Goal: Task Accomplishment & Management: Complete application form

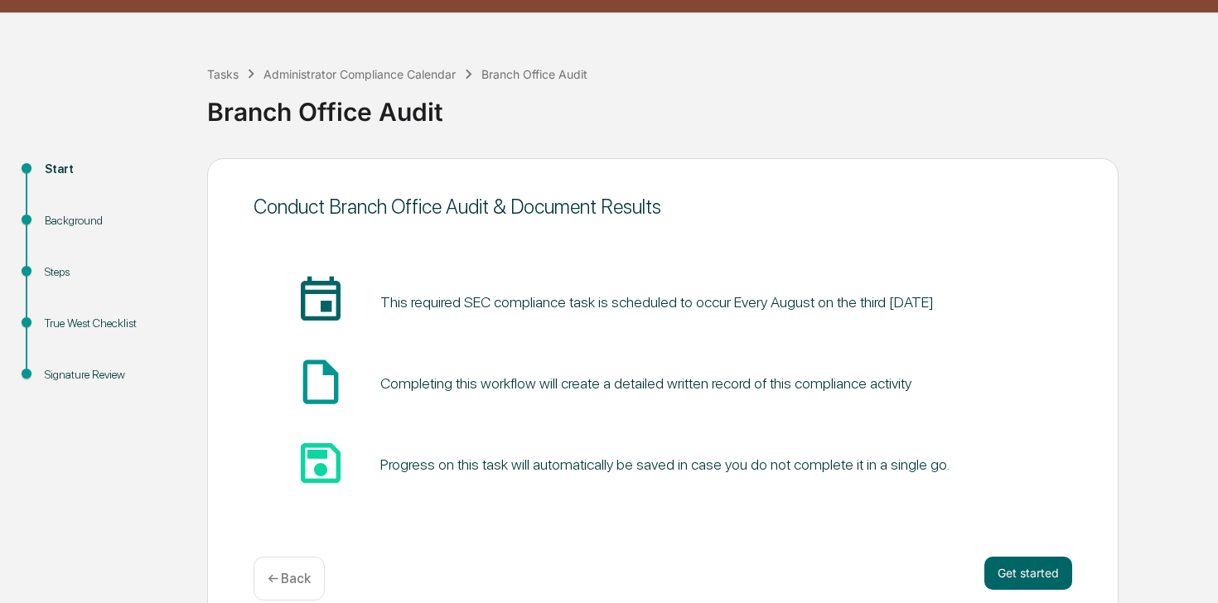
scroll to position [65, 0]
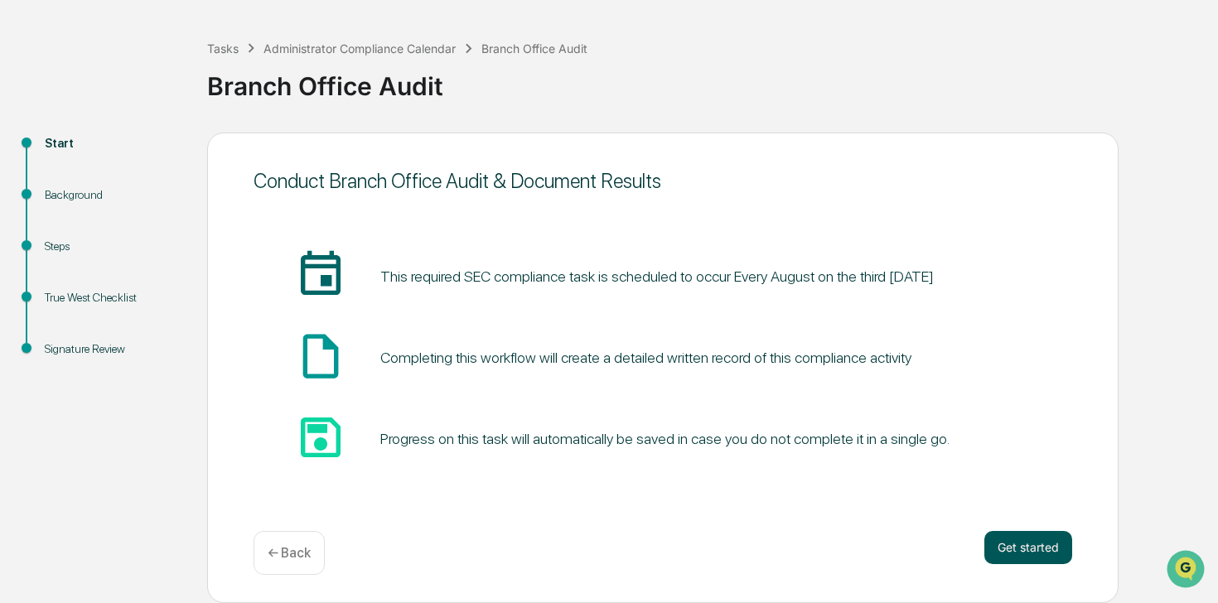
click at [1017, 537] on button "Get started" at bounding box center [1028, 547] width 88 height 33
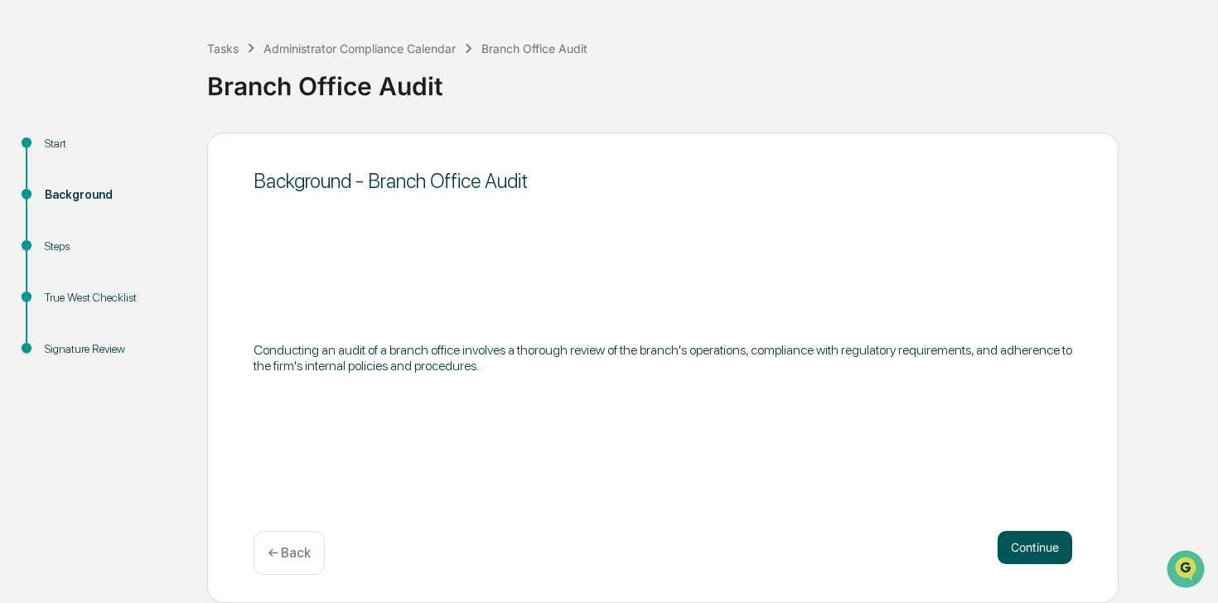
click at [1015, 544] on button "Continue" at bounding box center [1034, 547] width 75 height 33
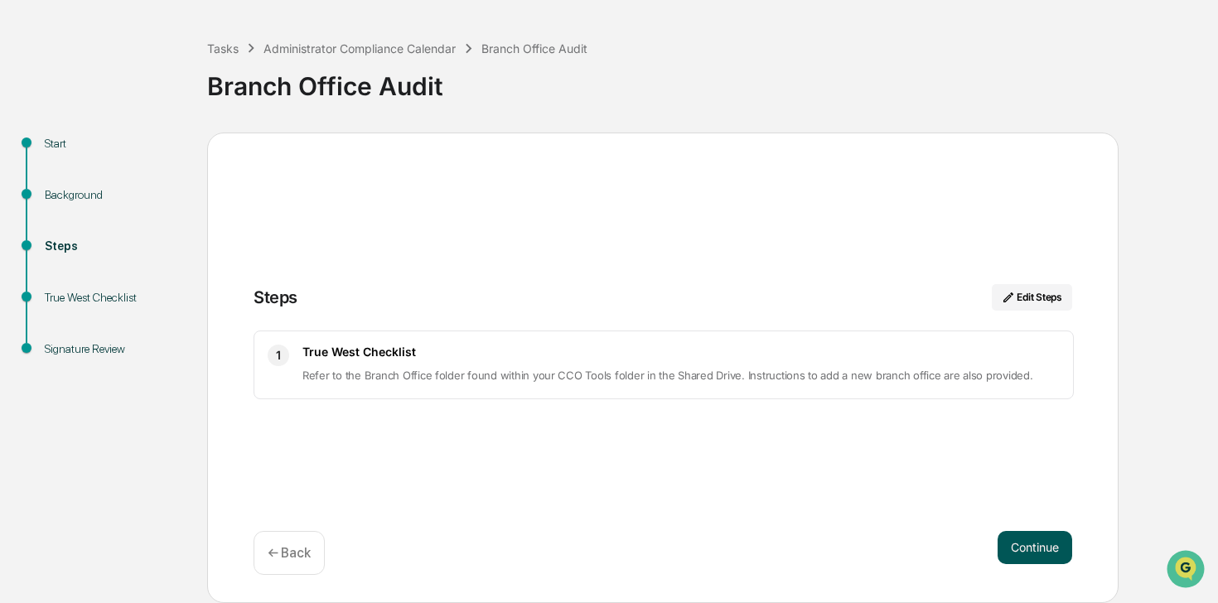
click at [1033, 553] on button "Continue" at bounding box center [1034, 547] width 75 height 33
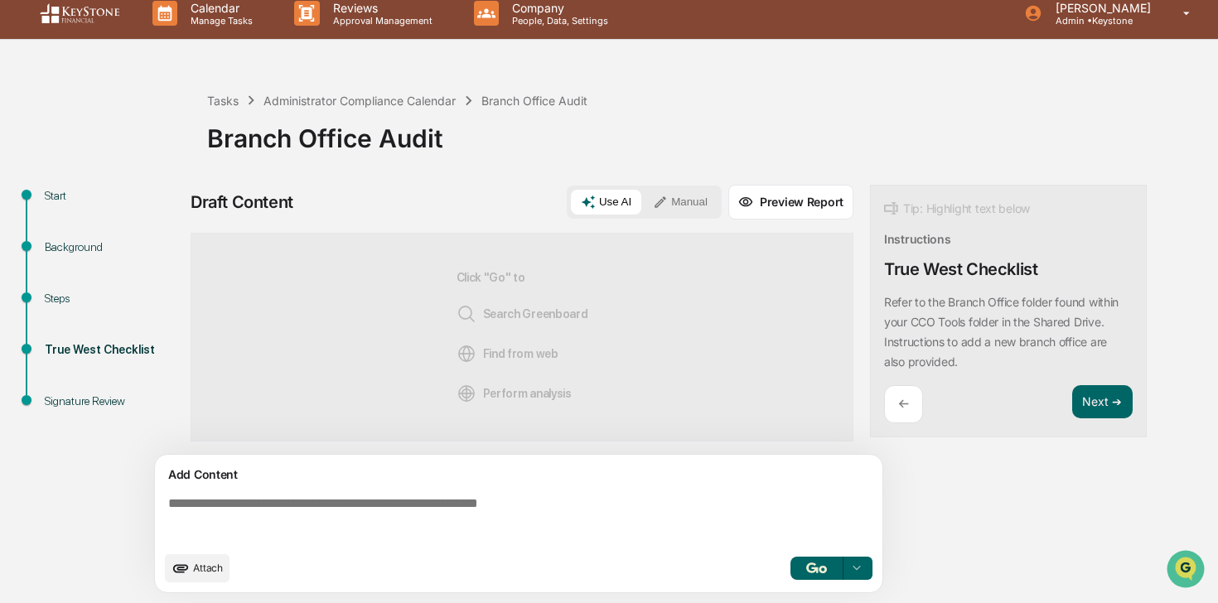
scroll to position [13, 0]
click at [203, 571] on span "Attach" at bounding box center [208, 568] width 30 height 12
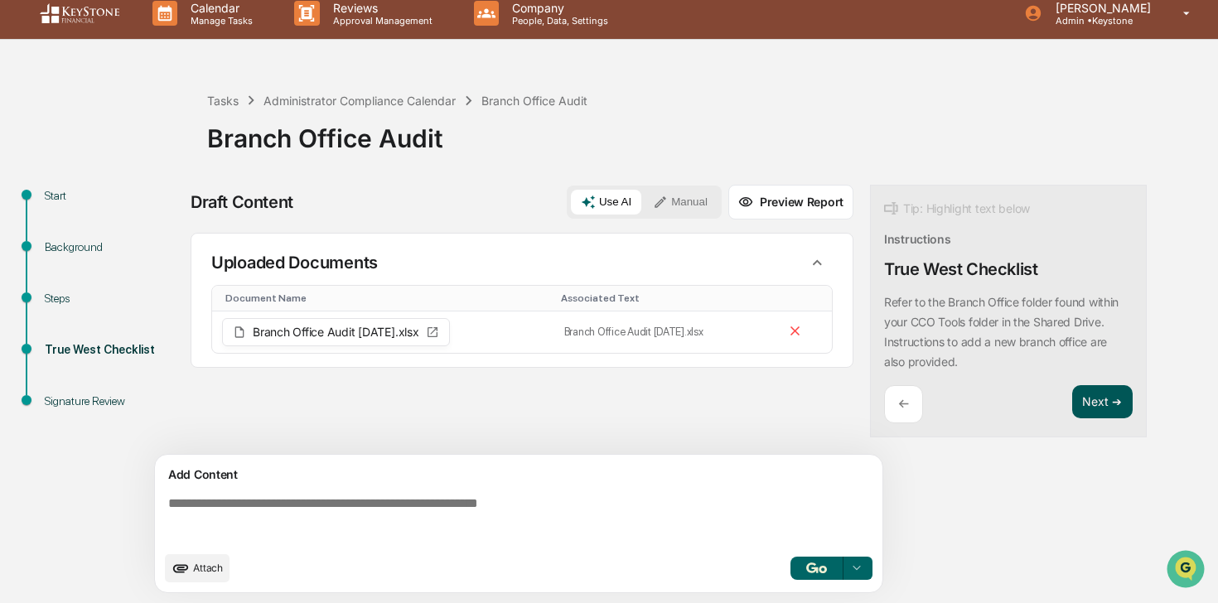
click at [1121, 392] on button "Next ➔" at bounding box center [1102, 402] width 60 height 34
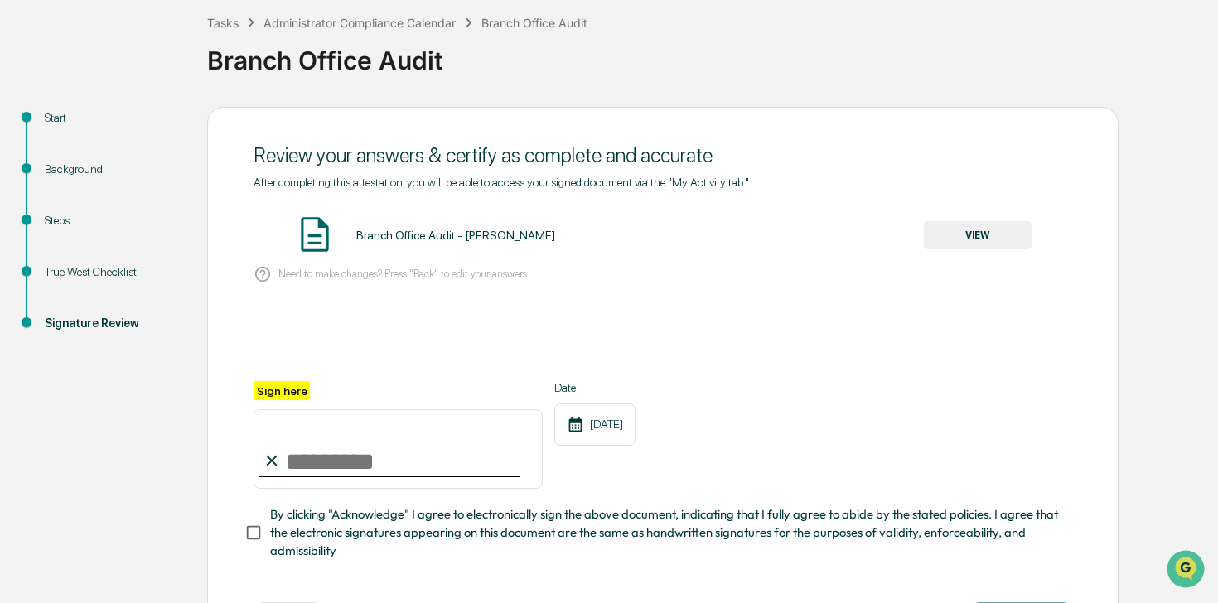
scroll to position [112, 0]
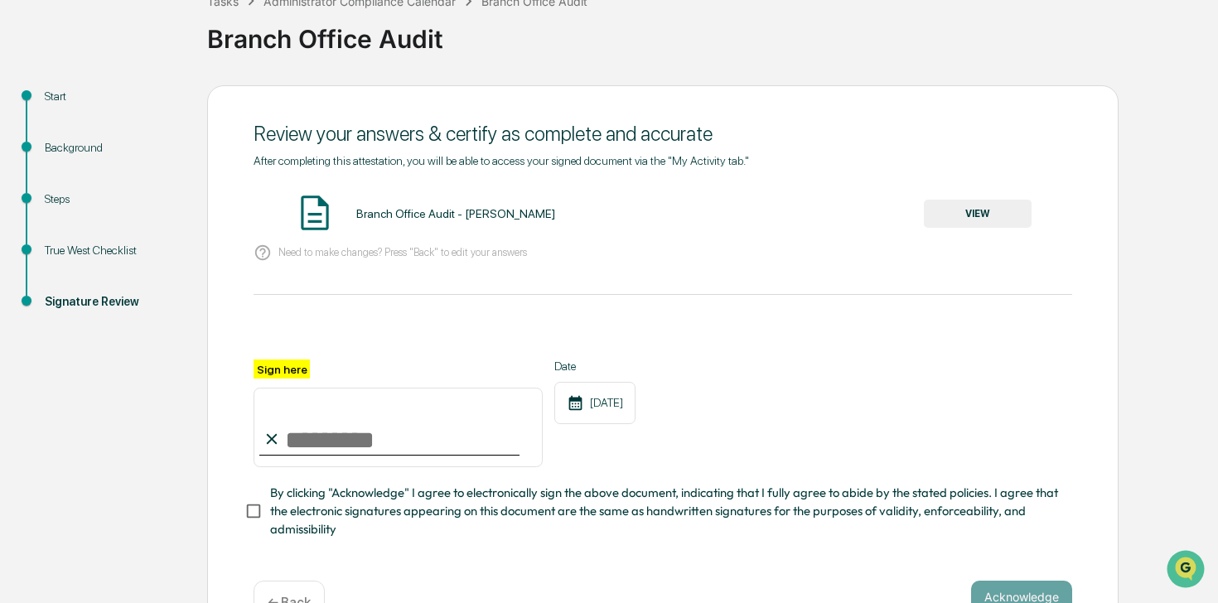
click at [985, 211] on button "VIEW" at bounding box center [978, 214] width 108 height 28
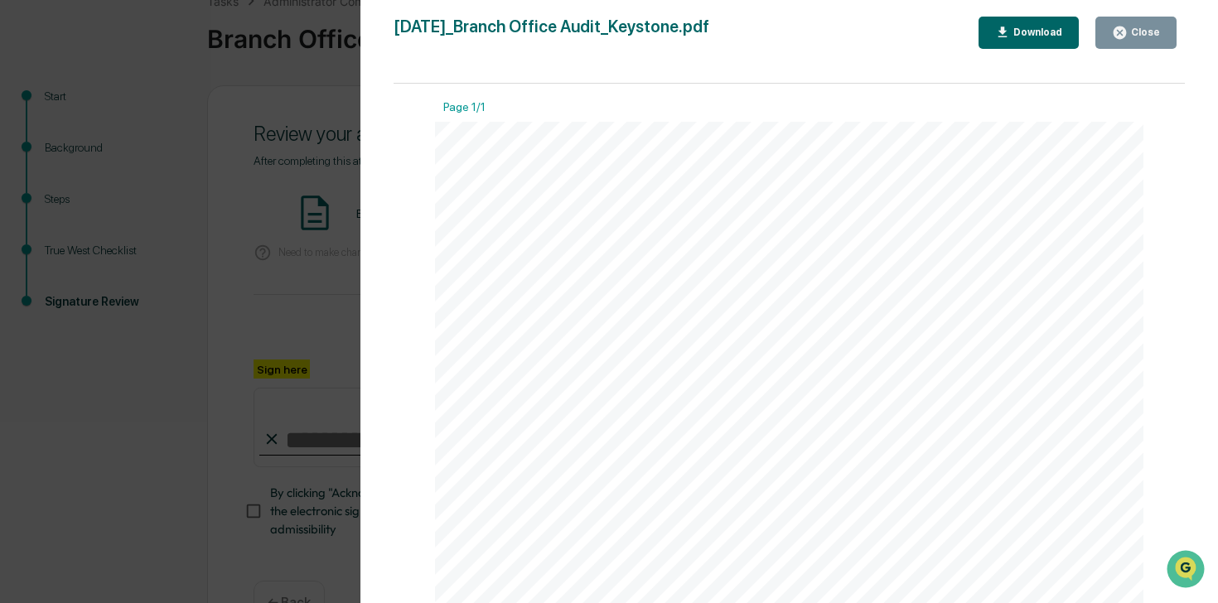
click at [1152, 28] on div "Close" at bounding box center [1144, 33] width 32 height 12
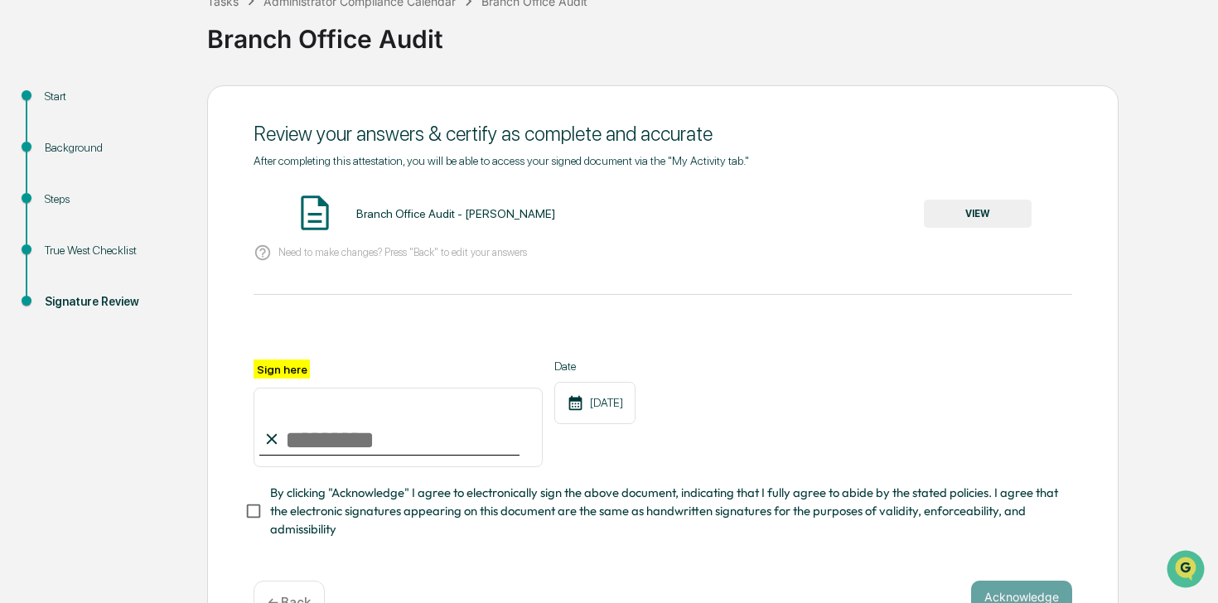
click at [358, 416] on input "Sign here" at bounding box center [398, 428] width 289 height 80
type input "**********"
click at [331, 492] on span "By clicking "Acknowledge" I agree to electronically sign the above document, in…" at bounding box center [664, 512] width 789 height 56
click at [1026, 590] on button "Acknowledge" at bounding box center [1021, 597] width 101 height 33
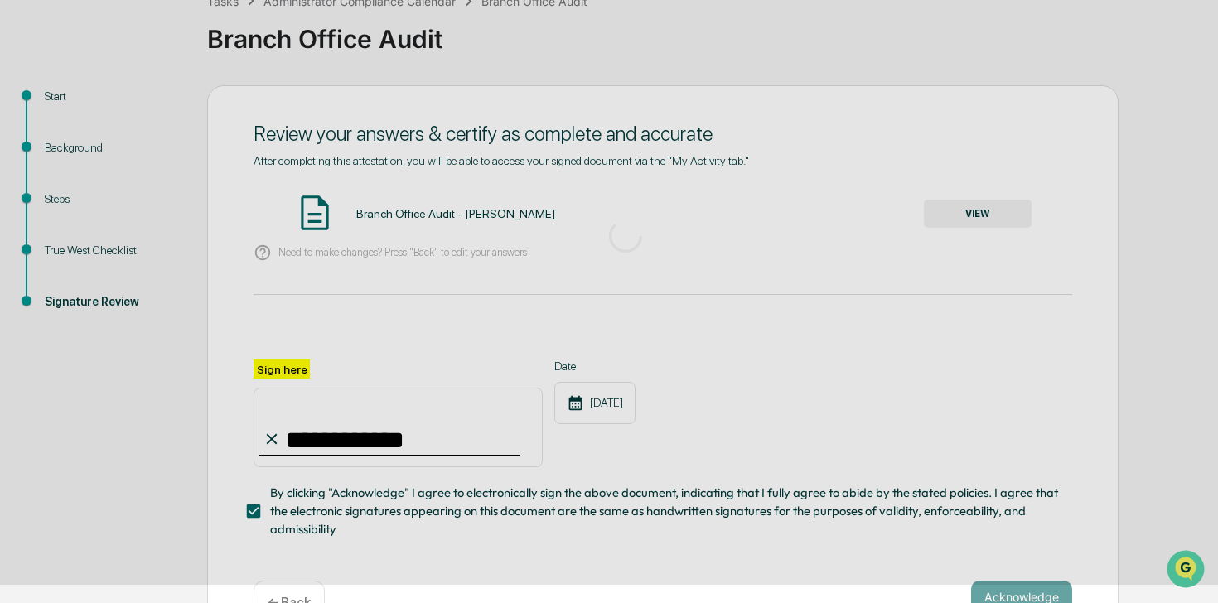
scroll to position [65, 0]
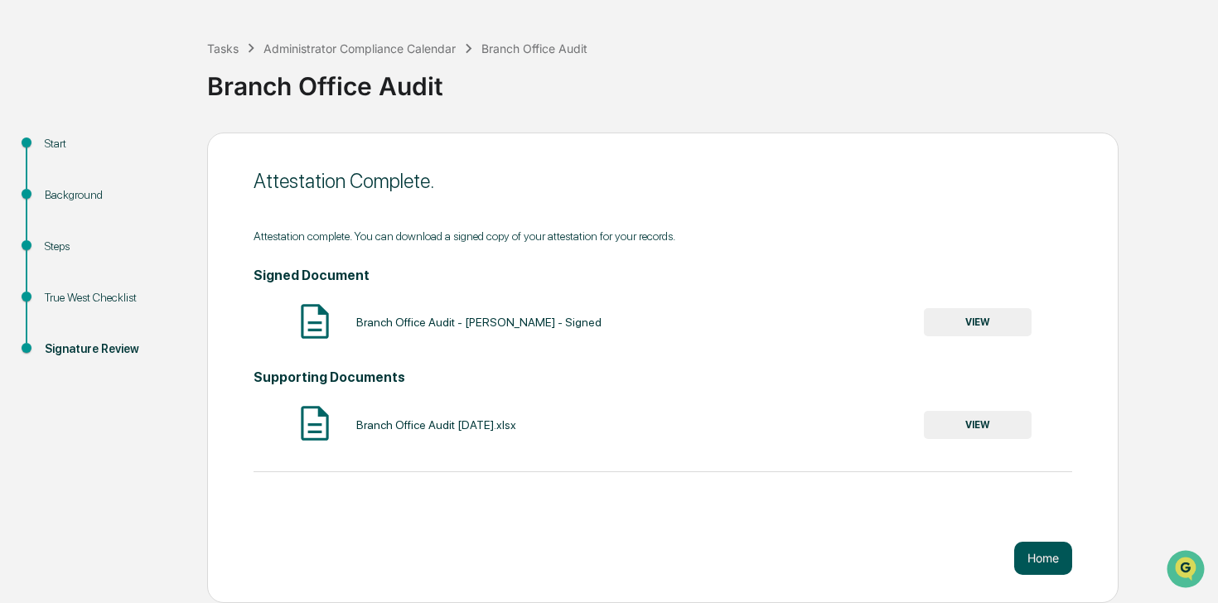
click at [1026, 563] on button "Home" at bounding box center [1043, 558] width 58 height 33
